Goal: Information Seeking & Learning: Learn about a topic

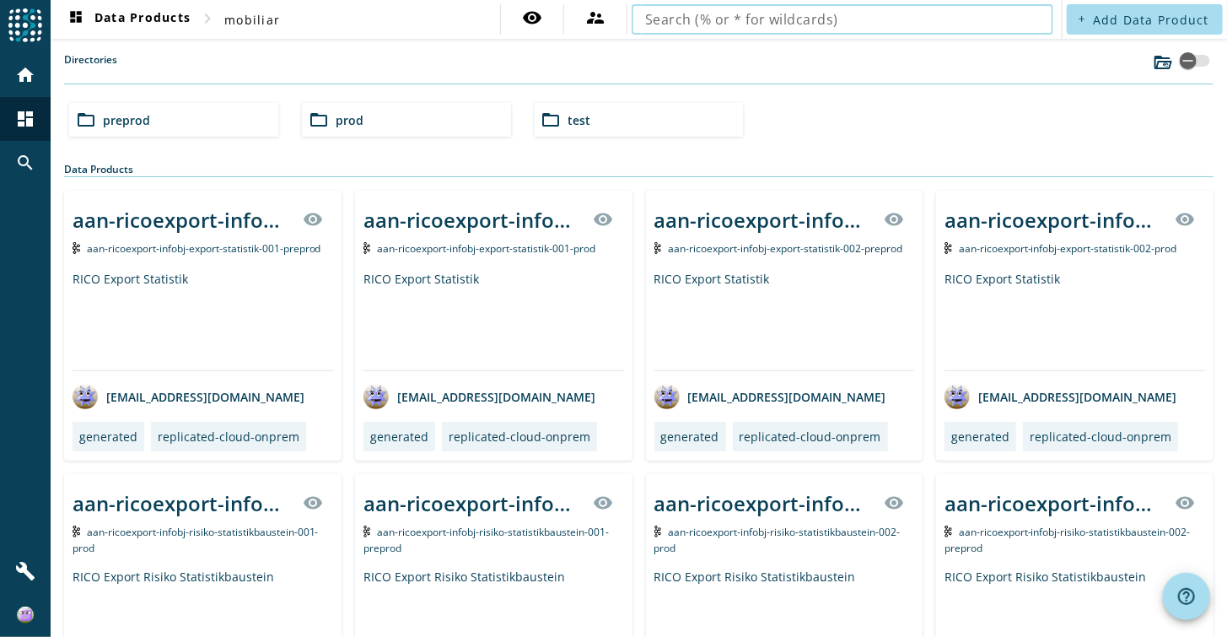
click at [91, 134] on div "folder_open preprod" at bounding box center [173, 120] width 209 height 34
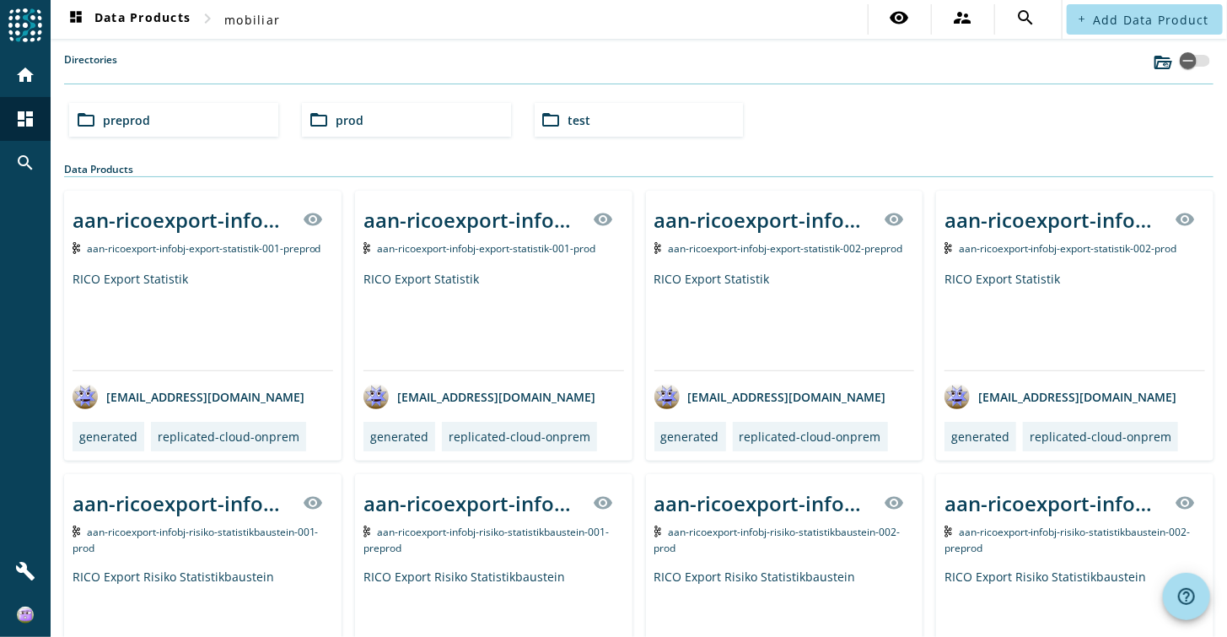
click at [120, 120] on span "preprod" at bounding box center [126, 120] width 47 height 16
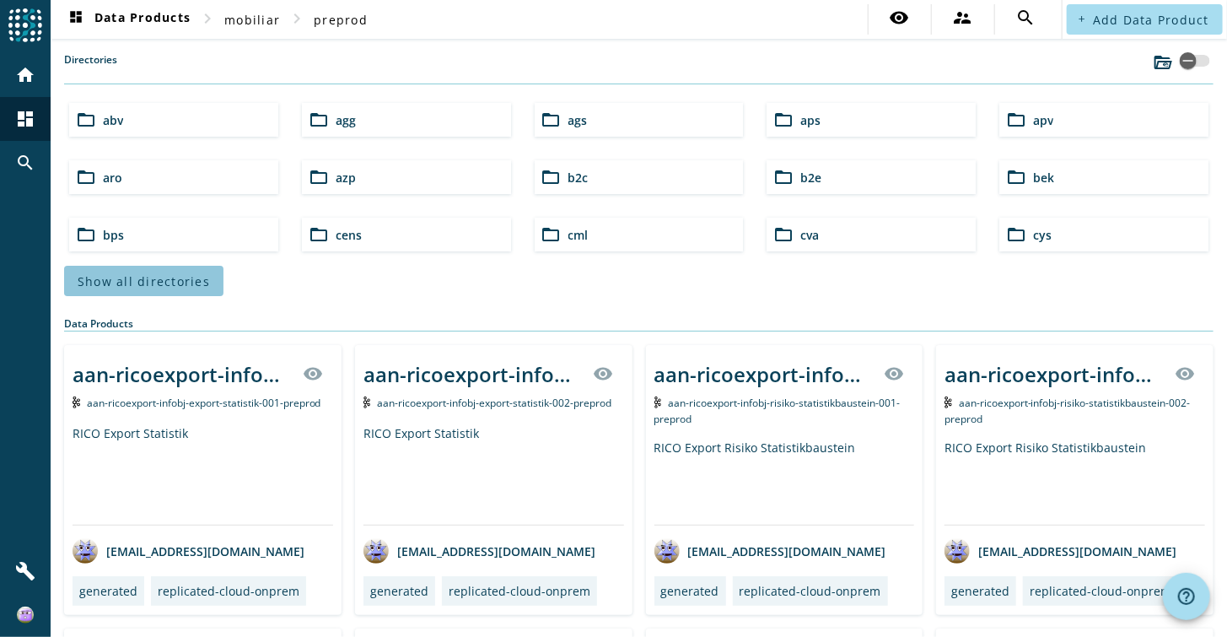
click at [155, 265] on span at bounding box center [143, 281] width 159 height 40
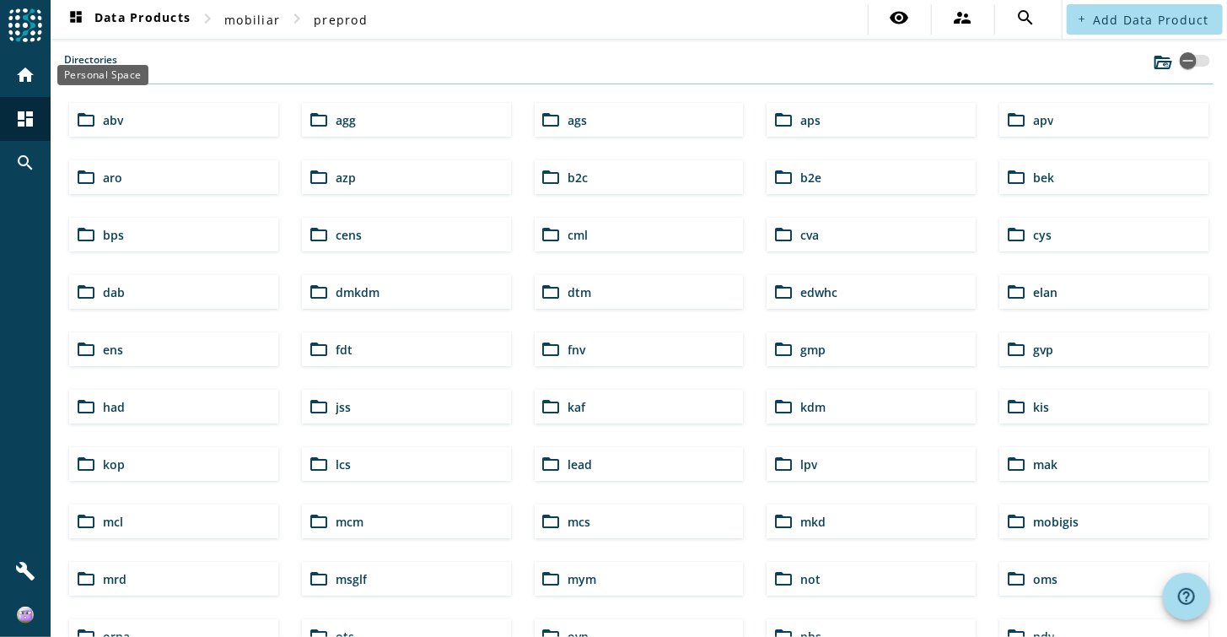
click at [22, 78] on mat-icon "home" at bounding box center [25, 75] width 20 height 20
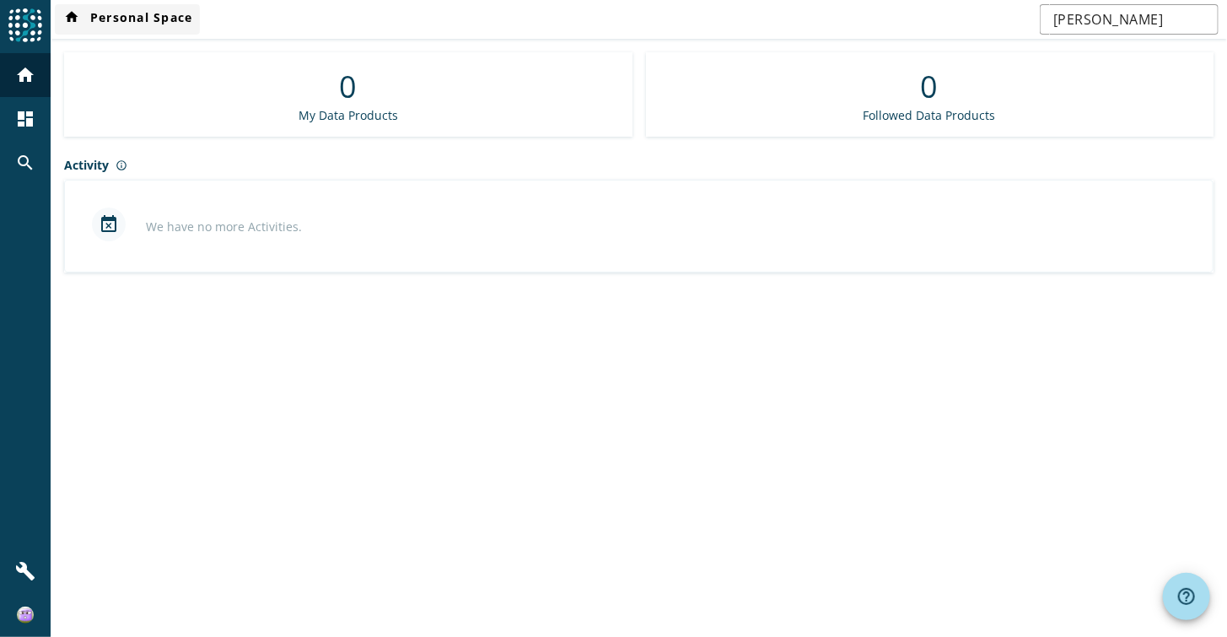
click at [72, 13] on mat-icon "home" at bounding box center [72, 19] width 20 height 20
click at [22, 129] on div "dashboard" at bounding box center [25, 119] width 44 height 44
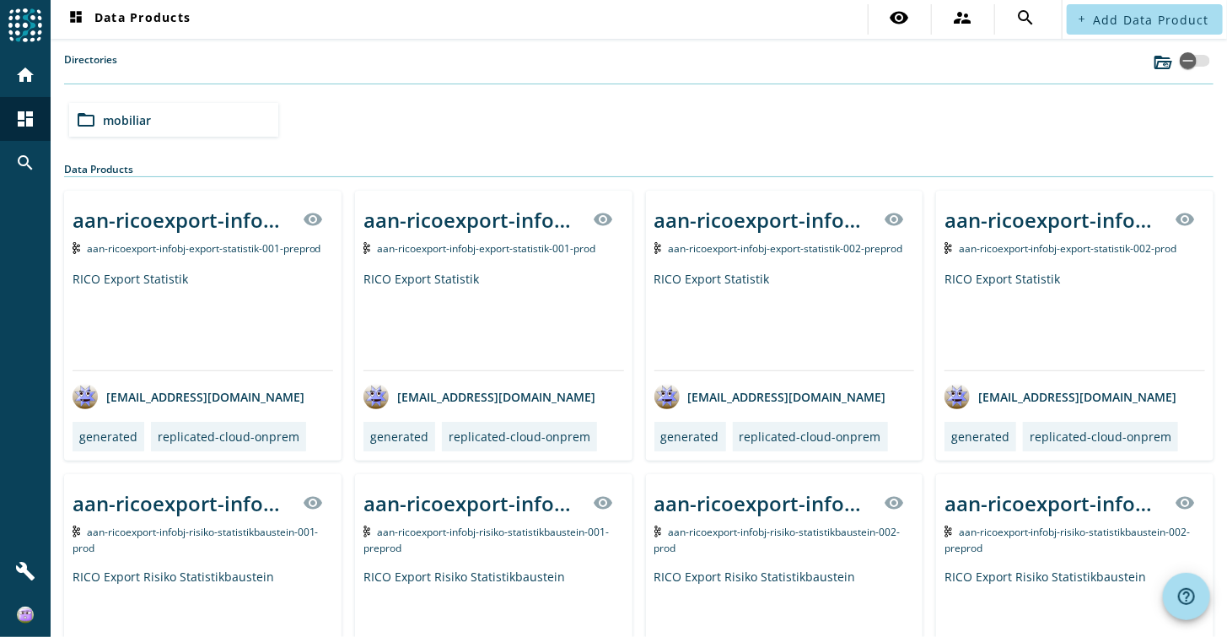
click at [202, 116] on div "folder_open mobiliar" at bounding box center [173, 120] width 209 height 34
click at [648, 112] on div "folder_open test" at bounding box center [639, 120] width 209 height 34
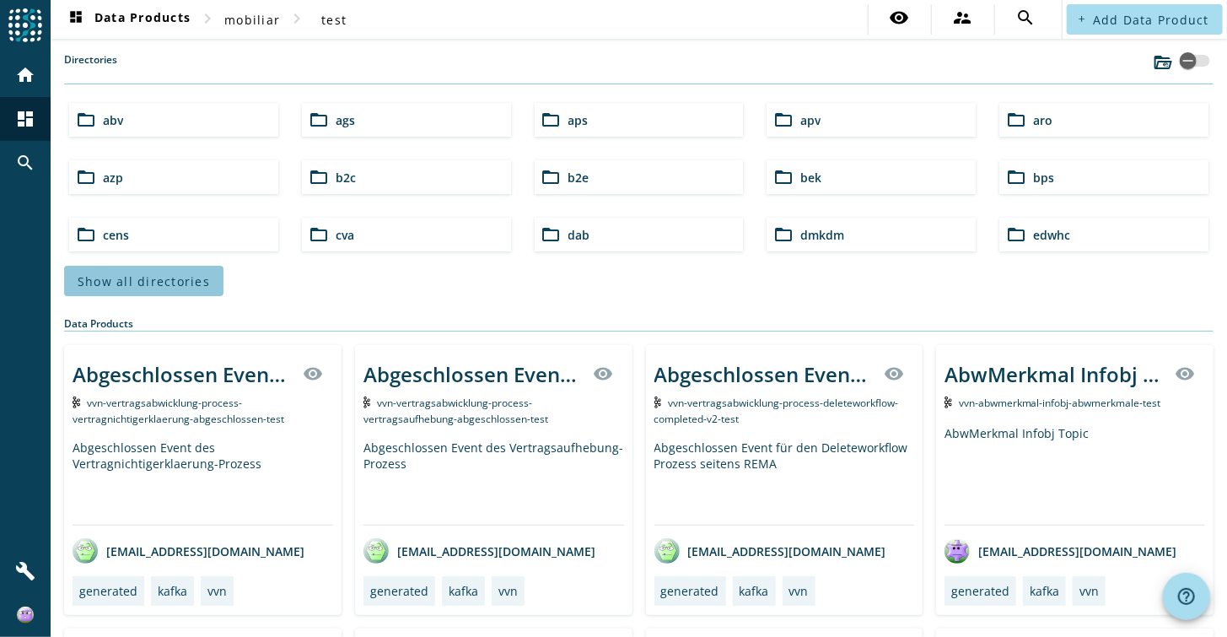
click at [158, 283] on span "Show all directories" at bounding box center [144, 281] width 132 height 16
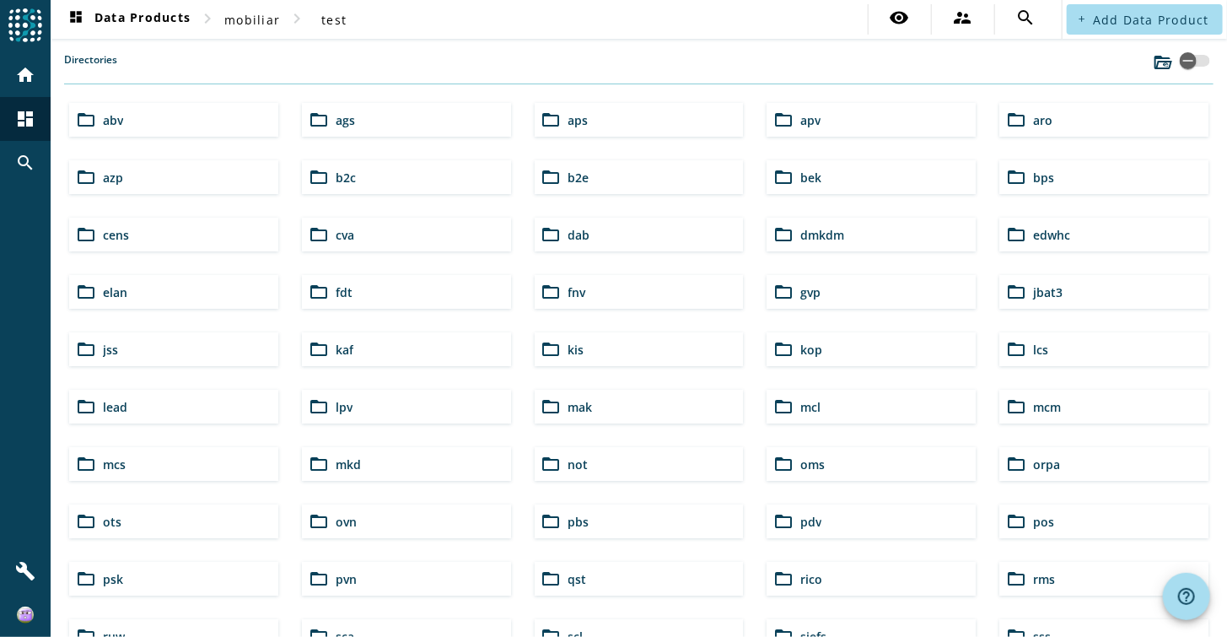
click at [118, 296] on span "elan" at bounding box center [115, 292] width 24 height 16
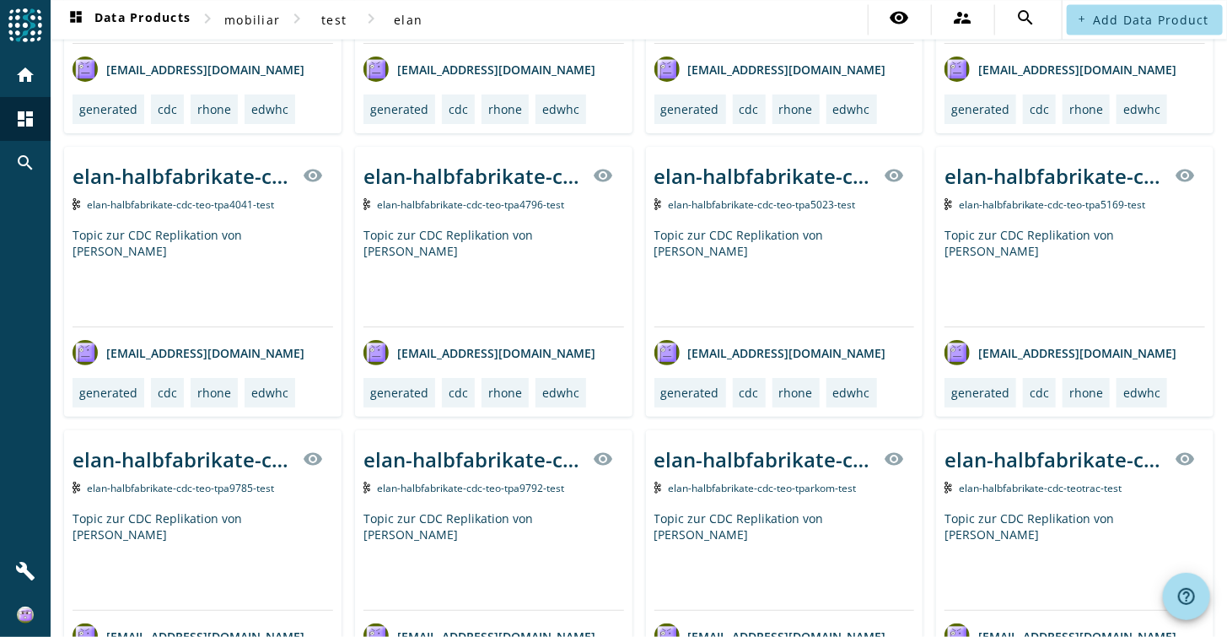
scroll to position [1940, 0]
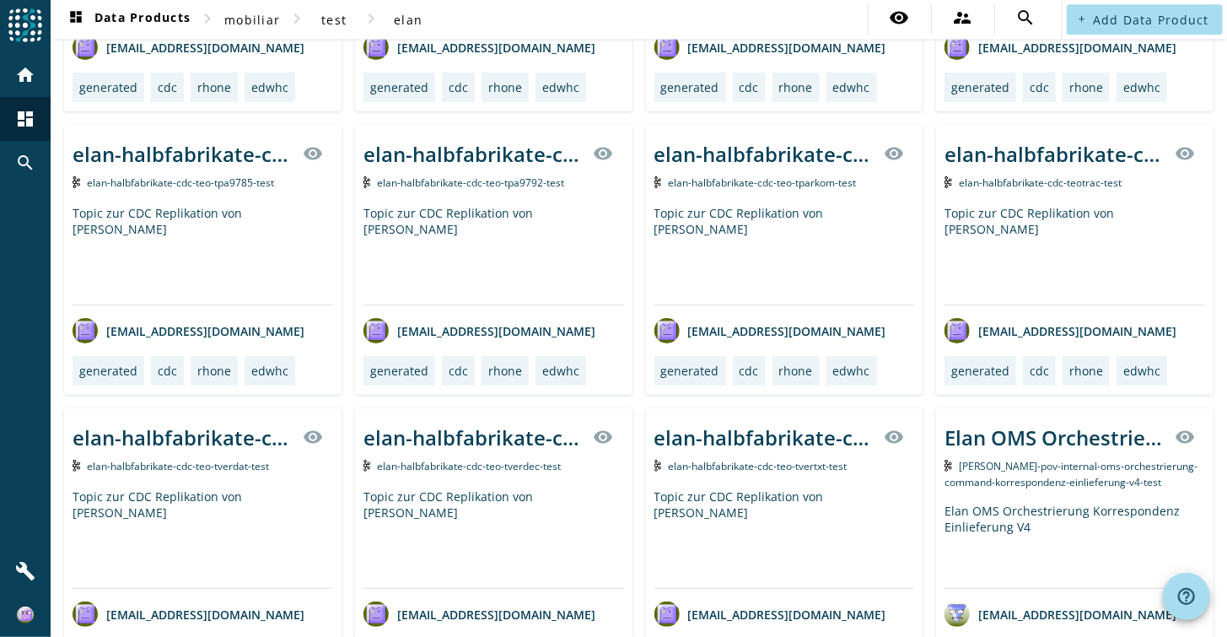
click at [1047, 511] on div "Elan OMS Orchestrierung Korrespondenz Einlieferung V4" at bounding box center [1074, 545] width 261 height 85
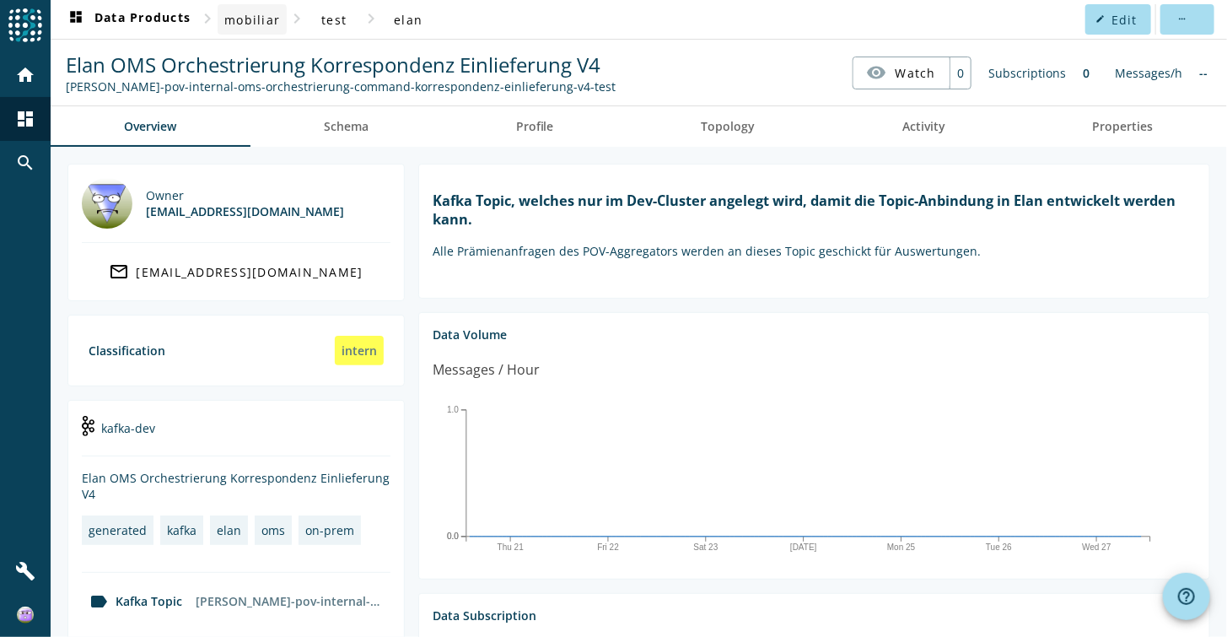
click at [258, 19] on span "mobiliar" at bounding box center [252, 20] width 56 height 16
click at [332, 21] on span "test" at bounding box center [333, 20] width 25 height 16
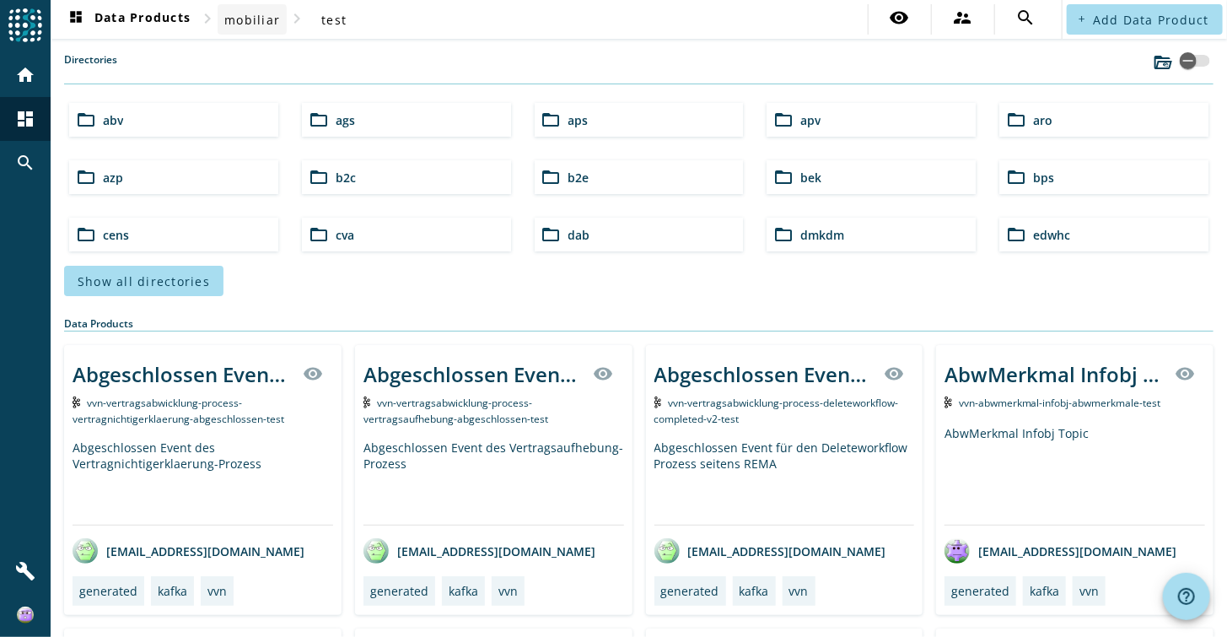
click at [230, 19] on span "mobiliar" at bounding box center [252, 20] width 56 height 16
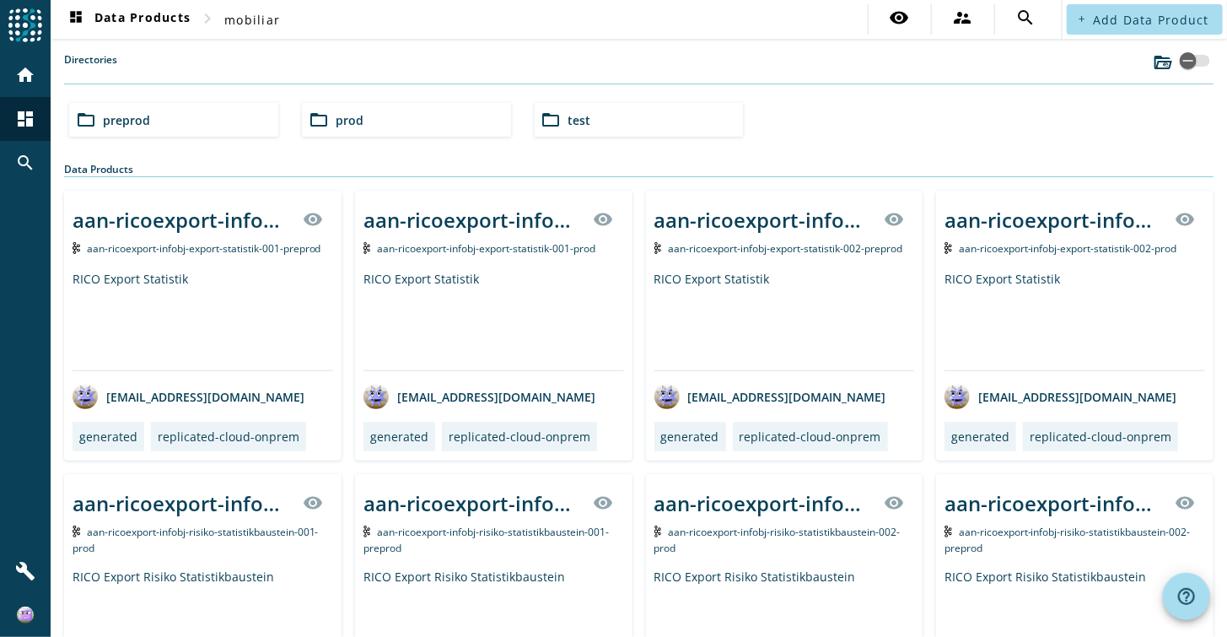
click at [800, 132] on div "folder_open preprod folder_open prod folder_open test" at bounding box center [638, 119] width 1153 height 47
drag, startPoint x: 800, startPoint y: 132, endPoint x: 797, endPoint y: 118, distance: 13.9
click at [796, 118] on div "folder_open preprod folder_open prod folder_open test" at bounding box center [638, 119] width 1153 height 47
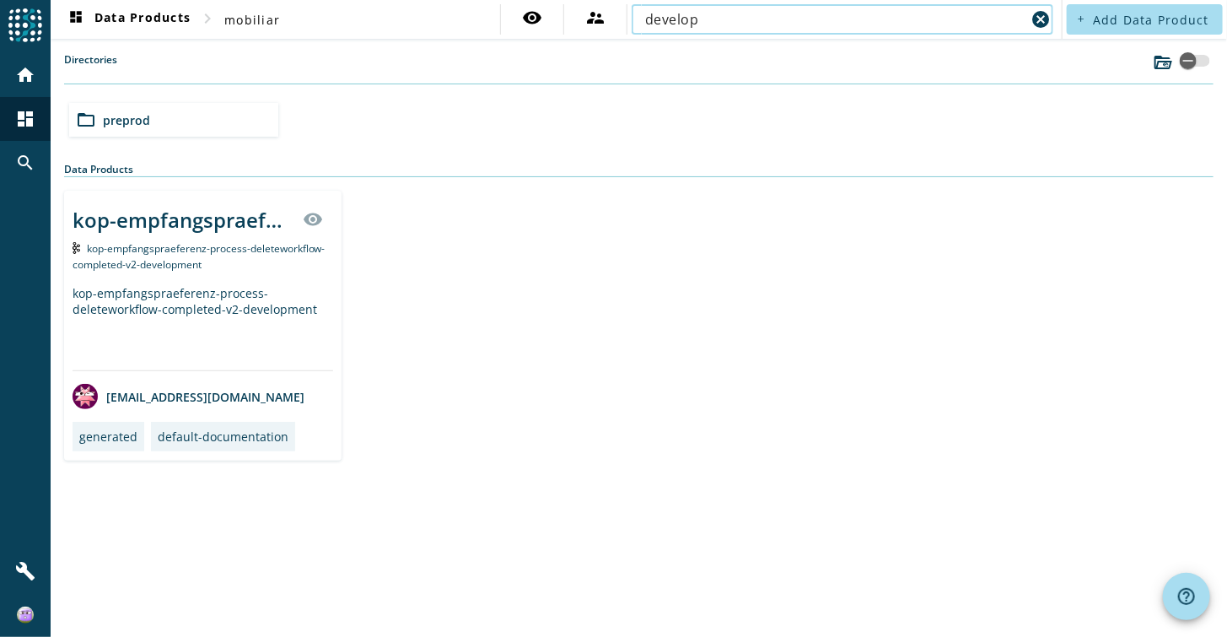
drag, startPoint x: 732, startPoint y: 24, endPoint x: 570, endPoint y: 7, distance: 162.8
click at [570, 7] on div "visibility supervisor_account develop cancel" at bounding box center [778, 19] width 557 height 30
paste input "[PERSON_NAME]-pov-internal-oms-orchestrierung-command-korrespondenz-einlieferun…"
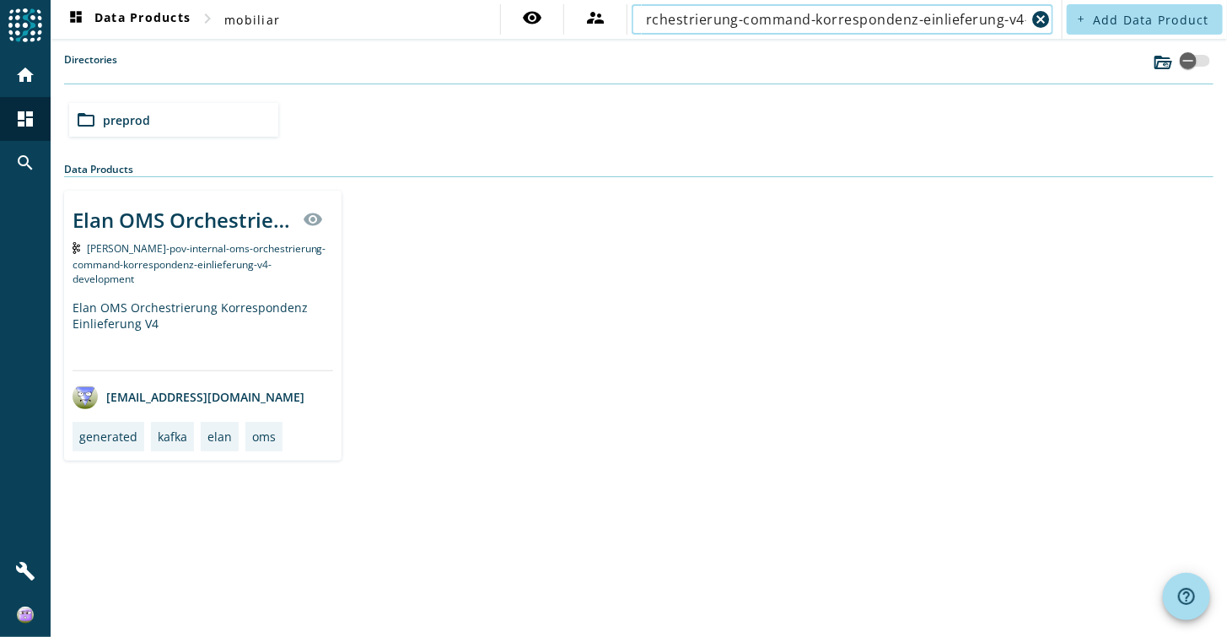
type input "[PERSON_NAME]-pov-internal-oms-orchestrierung-command-korrespondenz-einlieferun…"
click at [228, 299] on div "Elan OMS Orchestrierung Korrespondenz Einlieferung V4" at bounding box center [203, 334] width 261 height 71
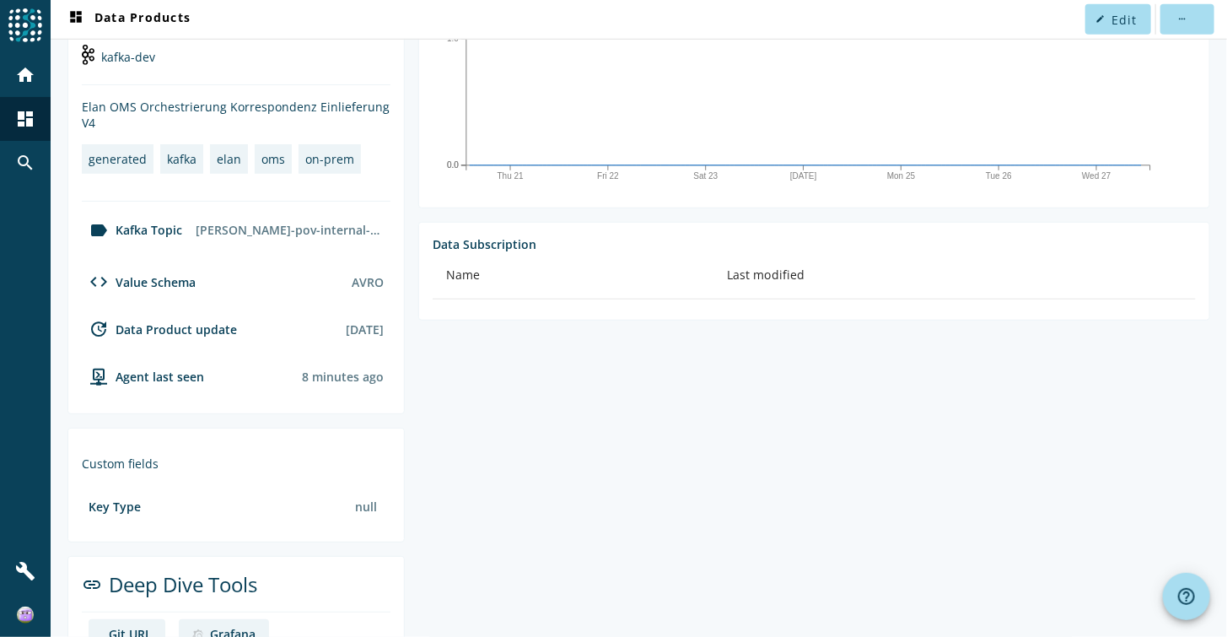
scroll to position [34, 0]
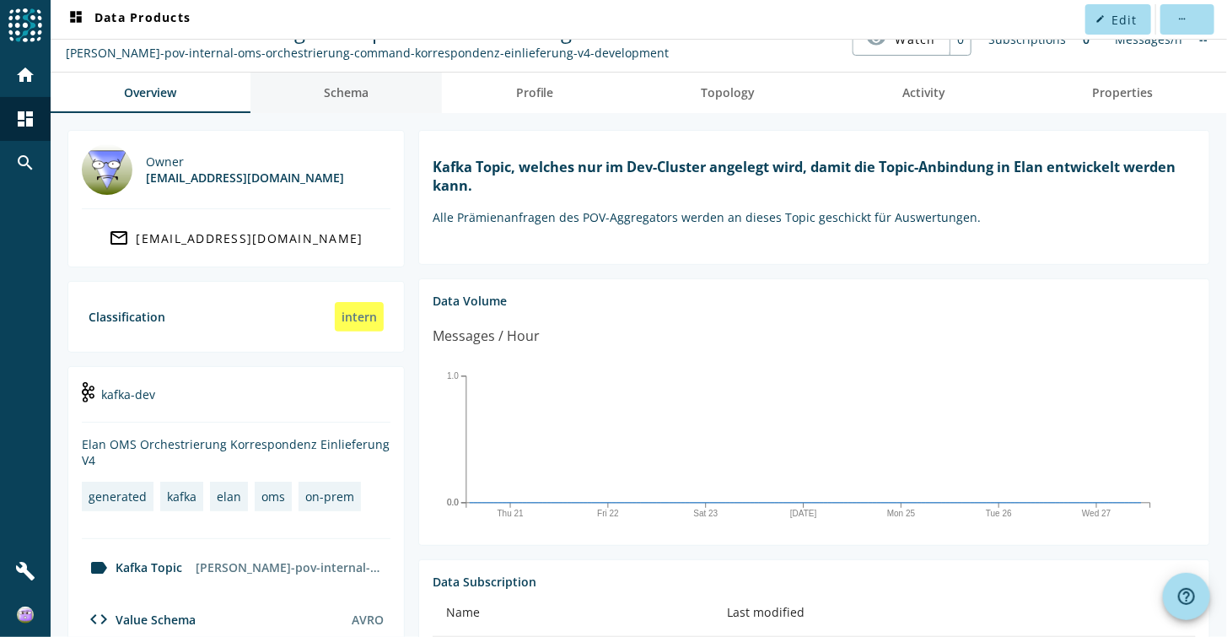
click at [363, 89] on span "Schema" at bounding box center [346, 93] width 45 height 12
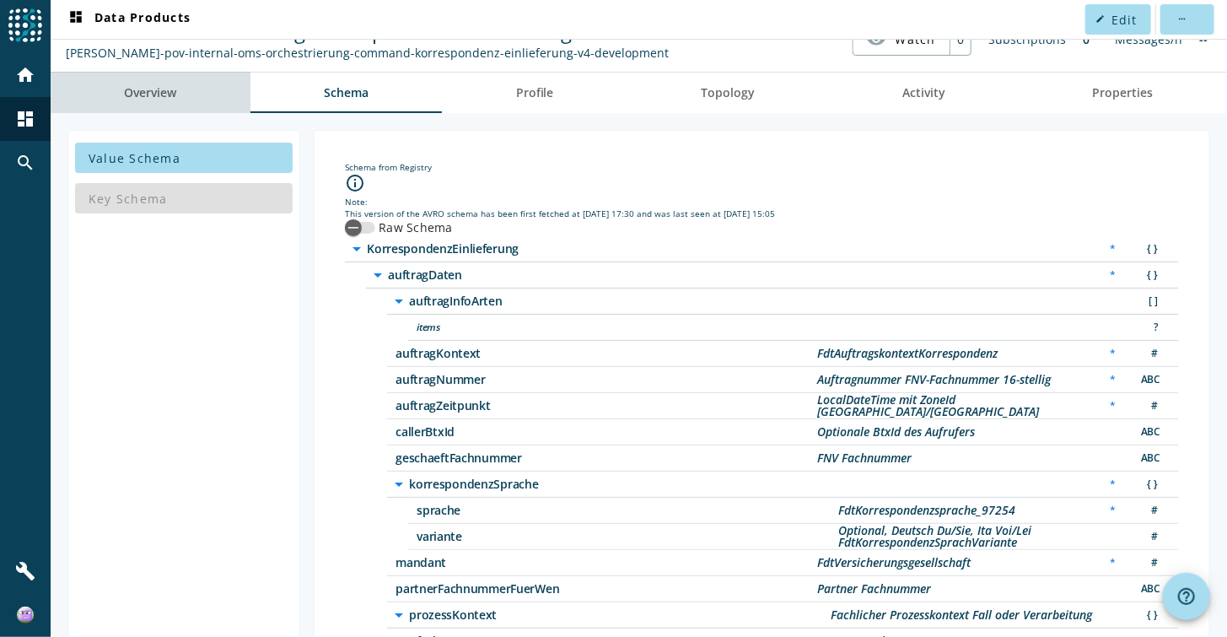
click at [190, 89] on link "Overview" at bounding box center [151, 93] width 200 height 40
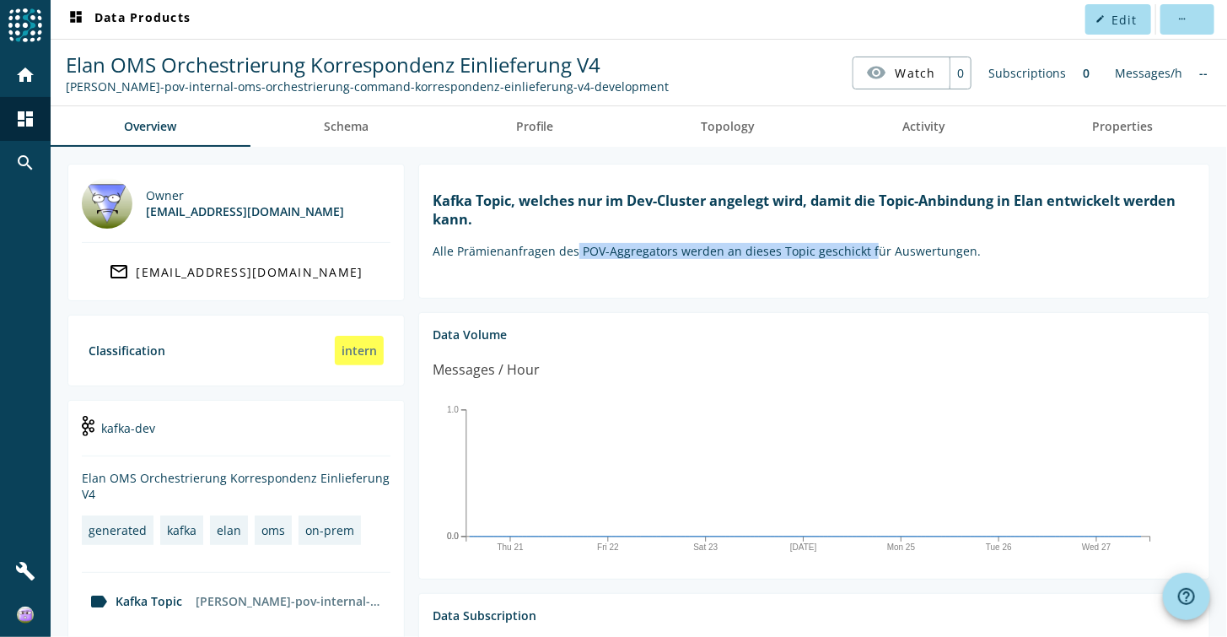
drag, startPoint x: 571, startPoint y: 248, endPoint x: 864, endPoint y: 248, distance: 292.6
click at [864, 248] on p "Alle Prämienanfragen des POV-Aggregators werden an dieses Topic geschickt für A…" at bounding box center [814, 251] width 763 height 16
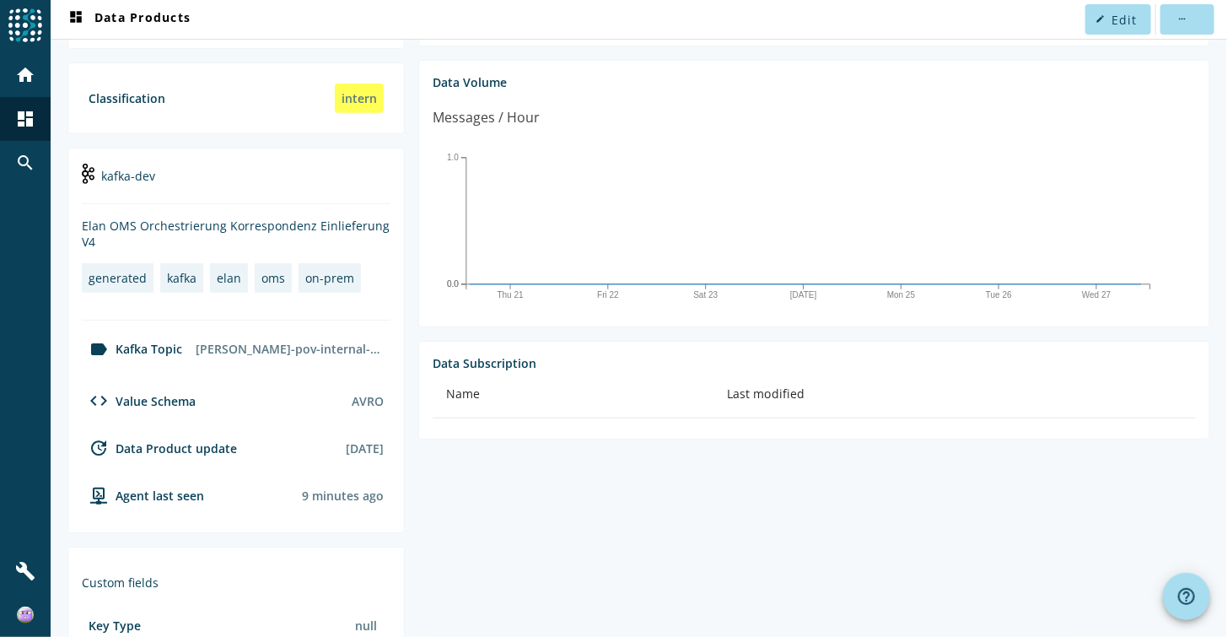
scroll to position [253, 0]
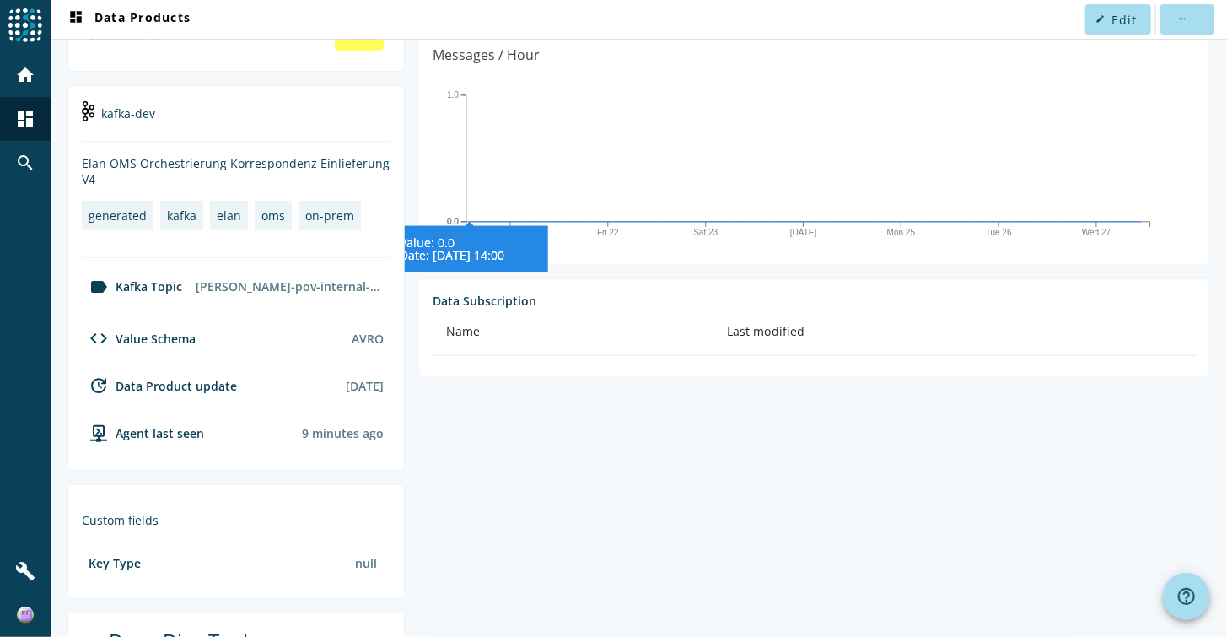
scroll to position [337, 0]
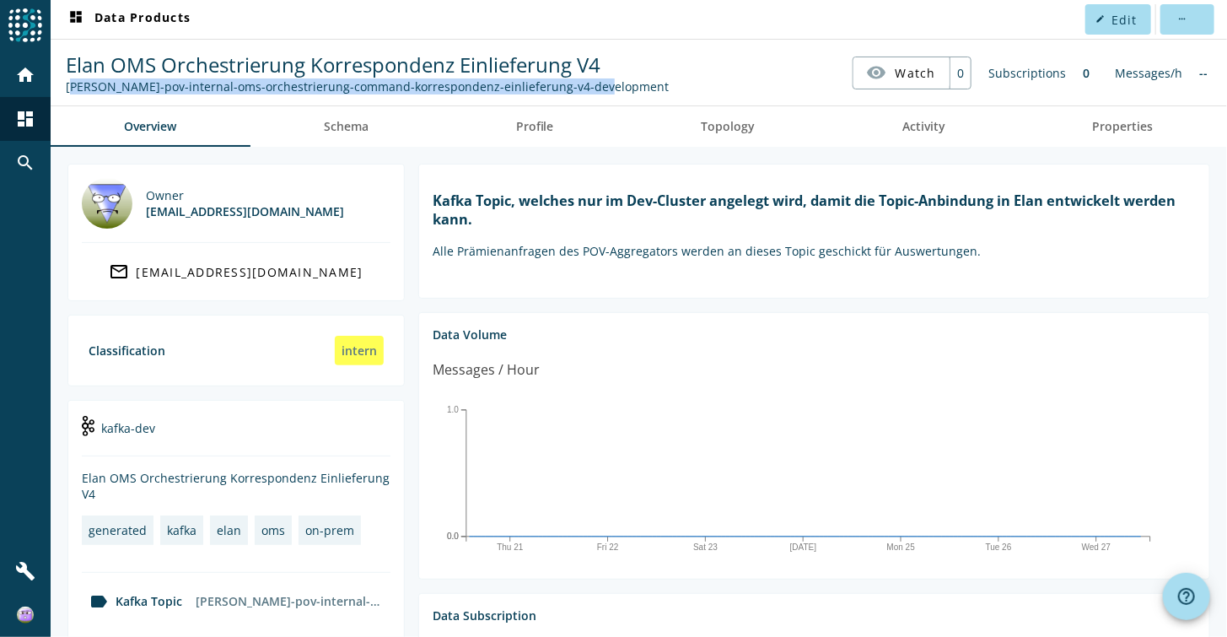
drag, startPoint x: 591, startPoint y: 89, endPoint x: 65, endPoint y: 102, distance: 526.4
click at [65, 102] on spd-actions-toolbar "Elan OMS Orchestrierung Korrespondenz Einlieferung V4 elan-pov-internal-oms-orc…" at bounding box center [639, 73] width 1176 height 66
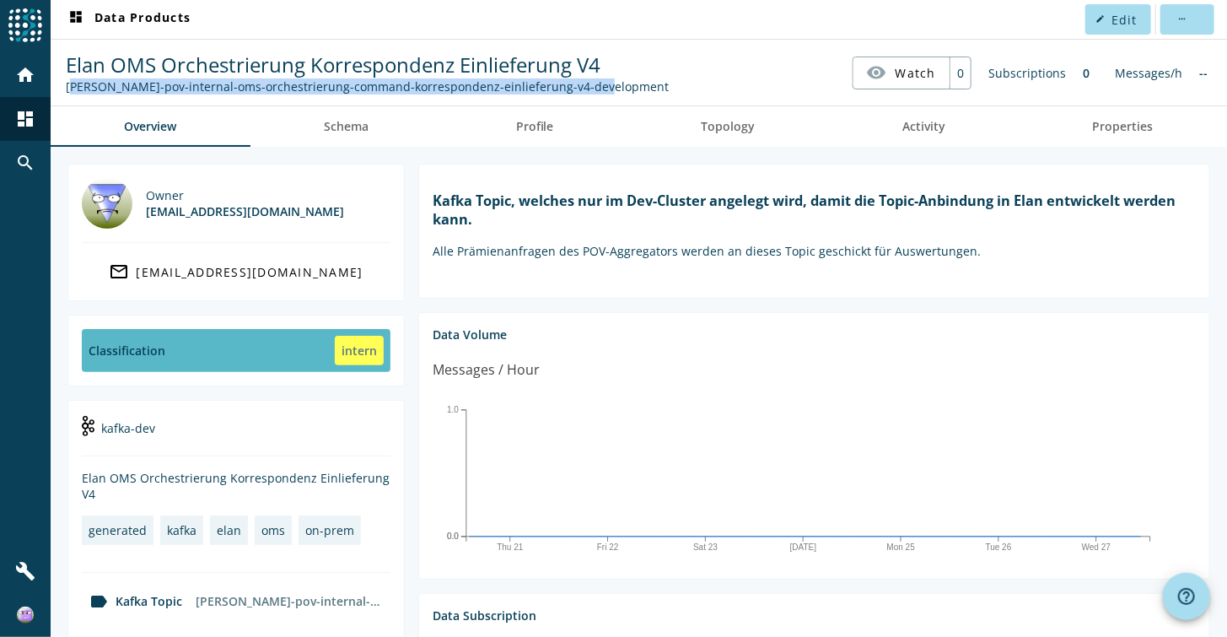
scroll to position [337, 0]
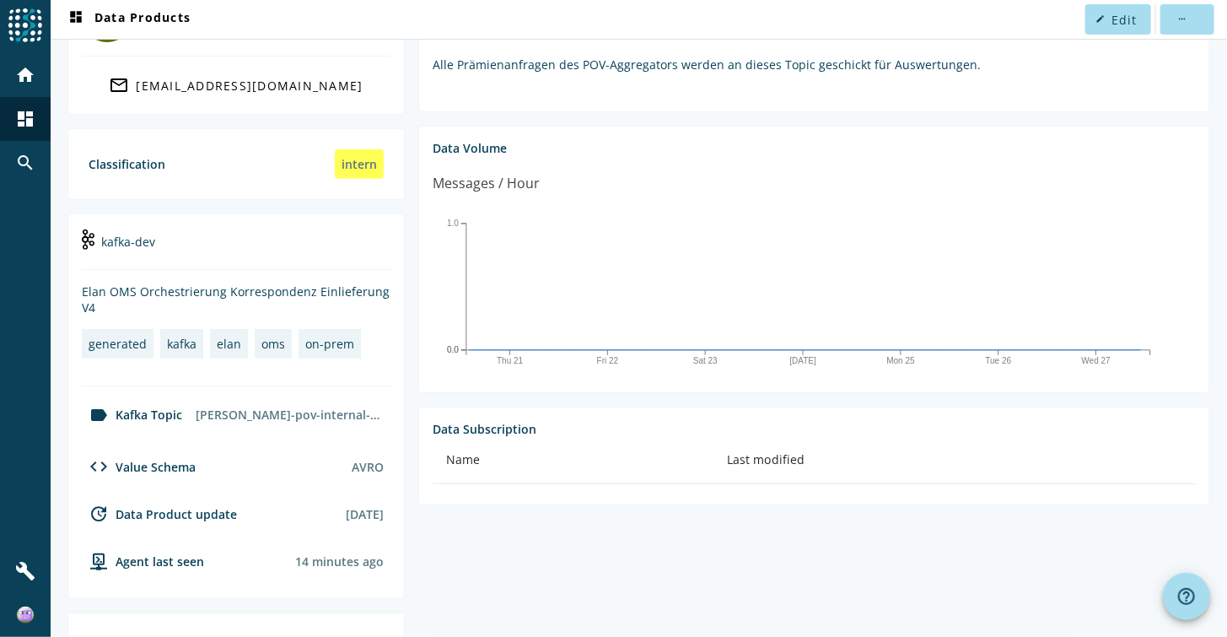
scroll to position [169, 0]
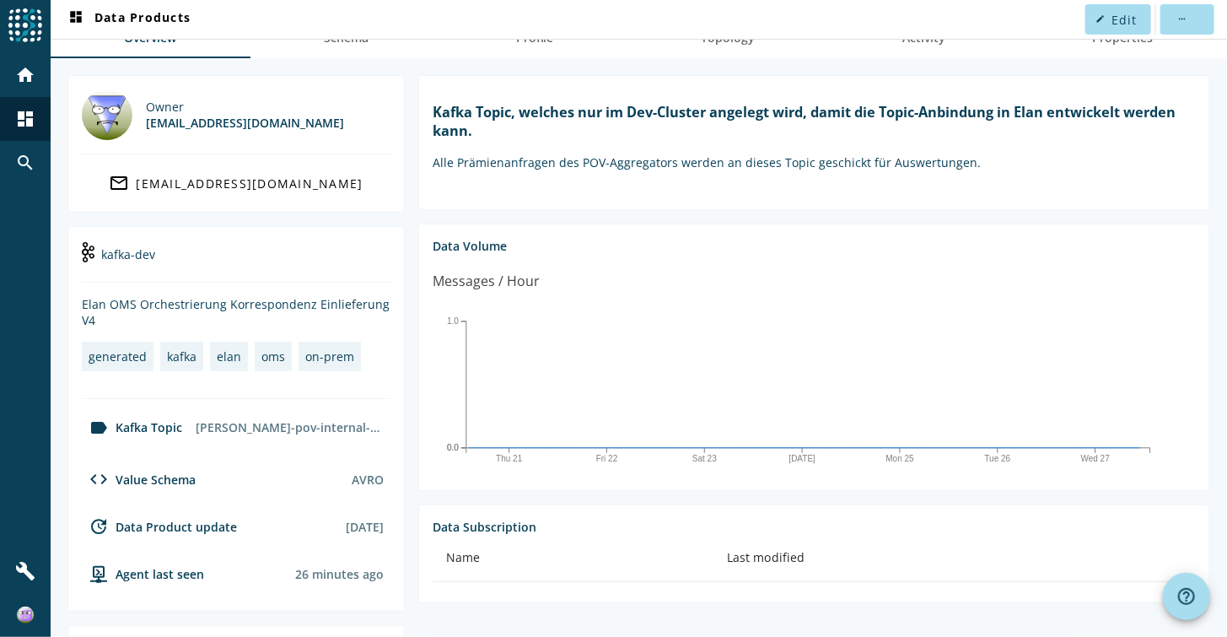
scroll to position [244, 0]
